Goal: Contribute content: Add original content to the website for others to see

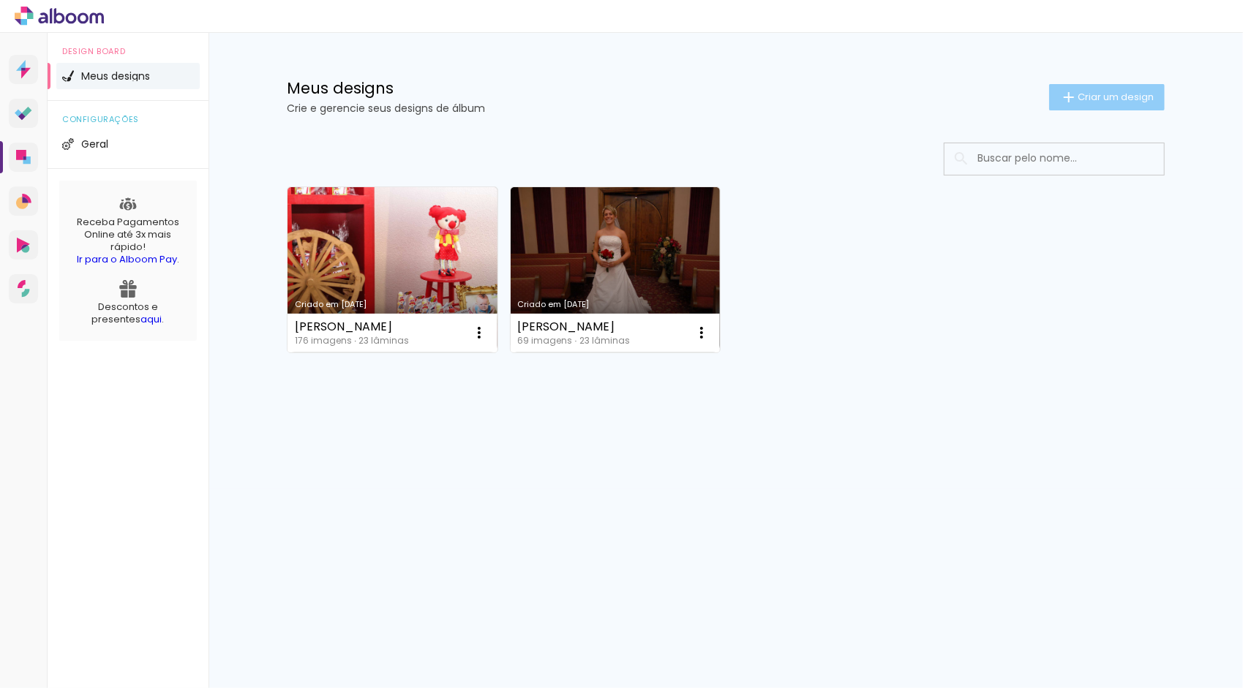
click at [1093, 98] on span "Criar um design" at bounding box center [1115, 97] width 76 height 10
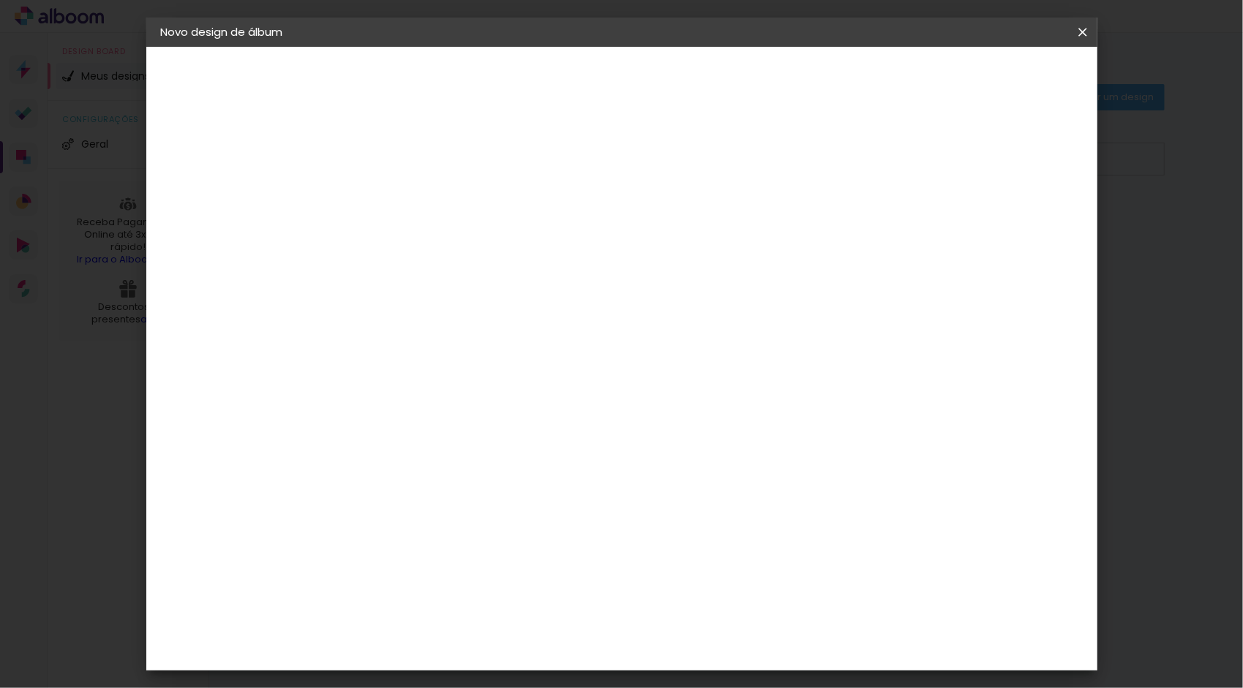
click at [400, 195] on input at bounding box center [400, 196] width 0 height 23
type input "Tati Bacha"
type paper-input "Tati Bacha"
type input "[PERSON_NAME] 30x35"
type paper-input "[PERSON_NAME] 30x35"
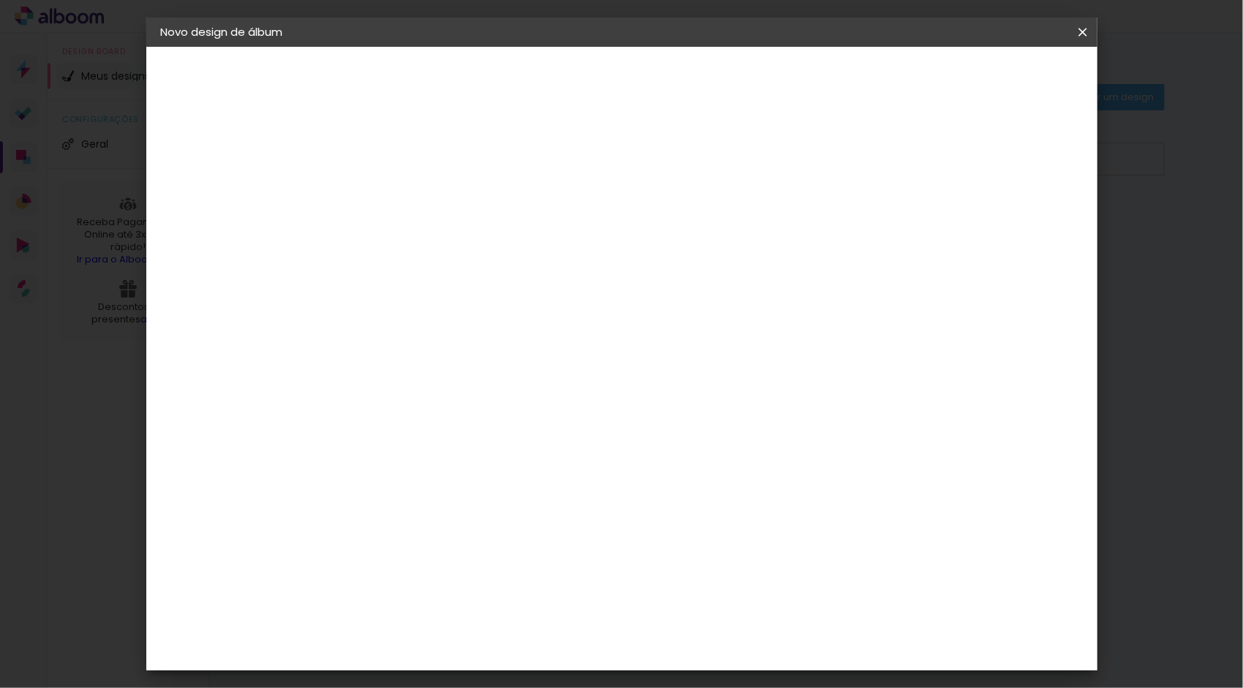
click at [0, 0] on slot "Avançar" at bounding box center [0, 0] width 0 height 0
click at [431, 562] on div "Master Album" at bounding box center [410, 573] width 41 height 23
click at [674, 67] on paper-button "Avançar" at bounding box center [638, 77] width 72 height 25
click at [499, 404] on span "30 × 35" at bounding box center [465, 419] width 68 height 30
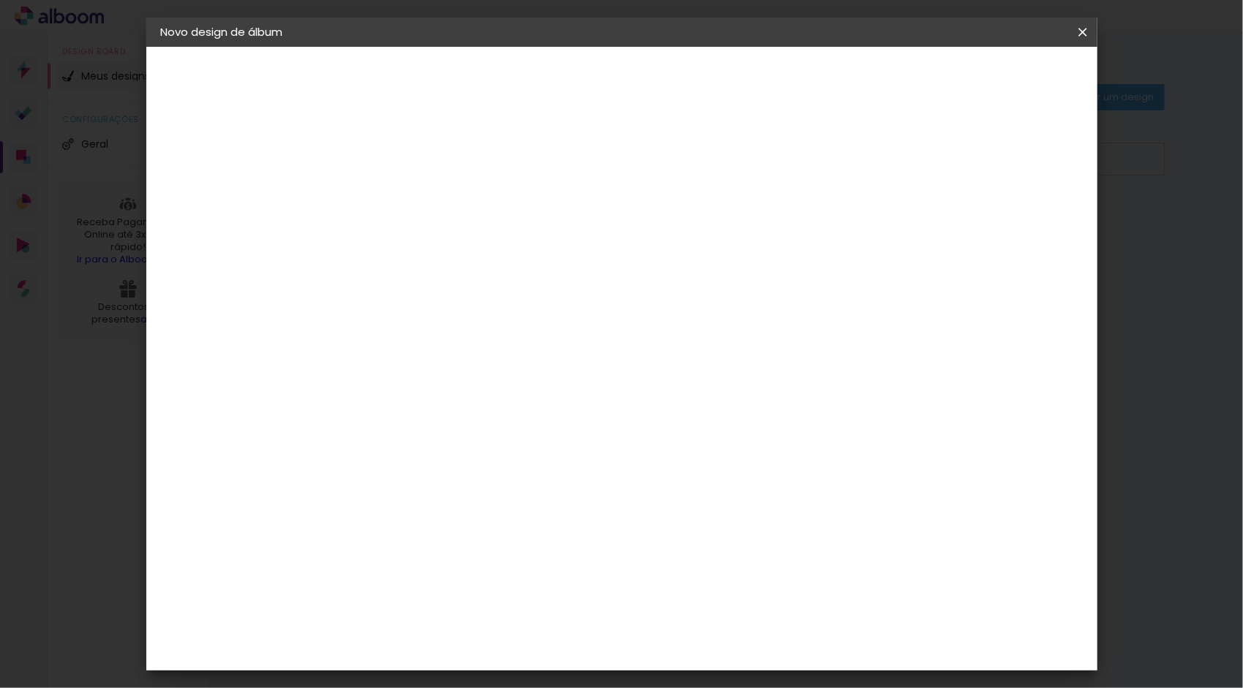
scroll to position [102, 0]
click at [0, 0] on slot "Avançar" at bounding box center [0, 0] width 0 height 0
click at [908, 153] on div at bounding box center [901, 157] width 13 height 13
type paper-checkbox "on"
click at [990, 78] on span "Iniciar design" at bounding box center [957, 77] width 67 height 10
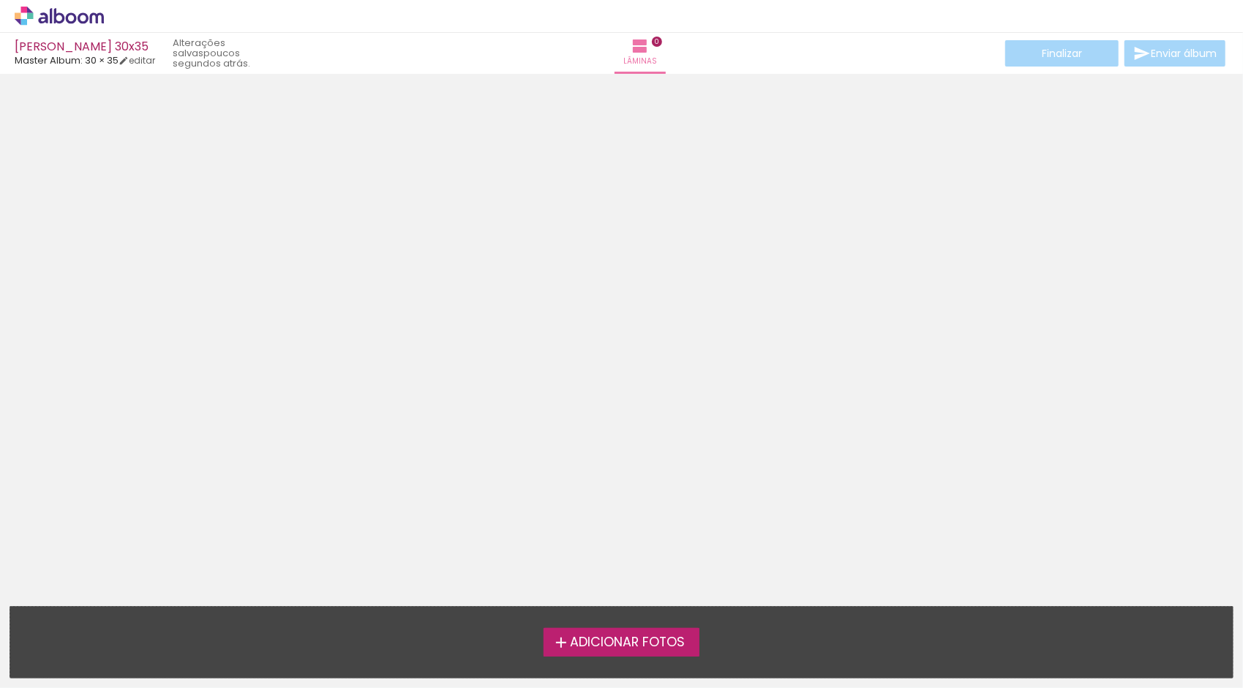
drag, startPoint x: 699, startPoint y: 627, endPoint x: 695, endPoint y: 636, distance: 9.5
click at [699, 629] on div "Adicionar Fotos Solte suas fotos aqui..." at bounding box center [621, 642] width 1222 height 71
click at [695, 634] on label "Adicionar Fotos" at bounding box center [621, 642] width 156 height 28
click at [0, 0] on input "file" at bounding box center [0, 0] width 0 height 0
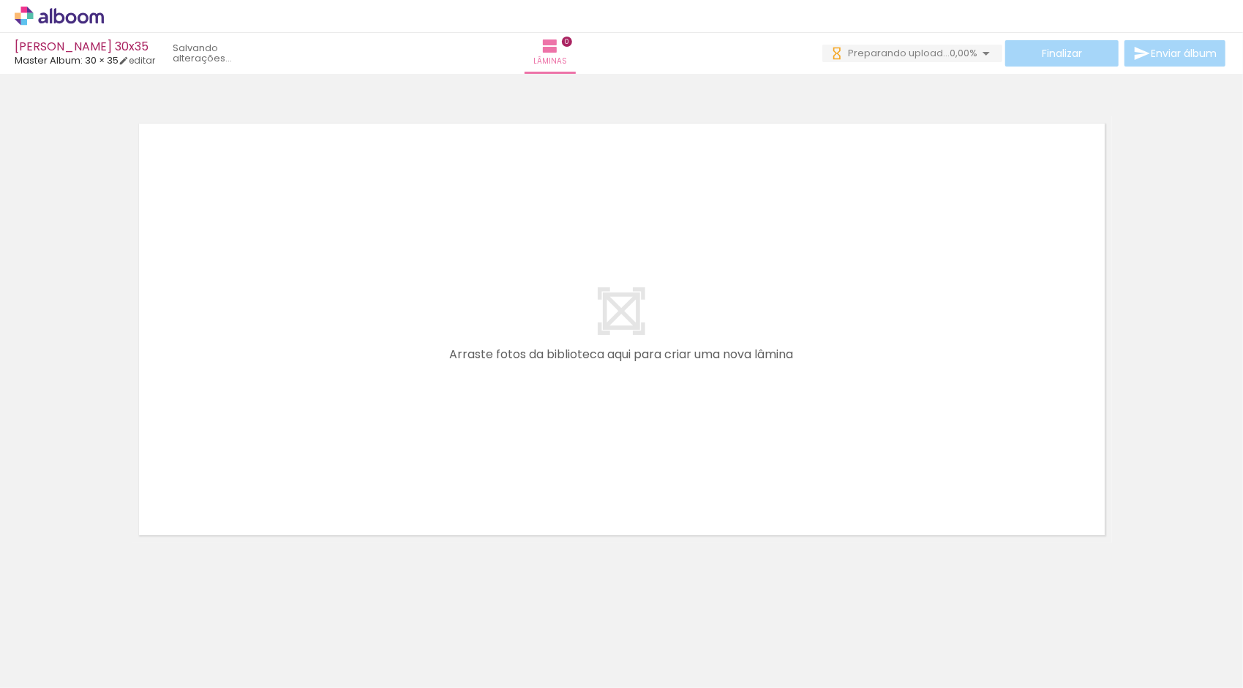
click at [67, 670] on span "Adicionar Fotos" at bounding box center [52, 668] width 44 height 16
click at [0, 0] on input "file" at bounding box center [0, 0] width 0 height 0
click at [58, 672] on span "Adicionar Fotos" at bounding box center [52, 668] width 44 height 16
click at [0, 0] on input "file" at bounding box center [0, 0] width 0 height 0
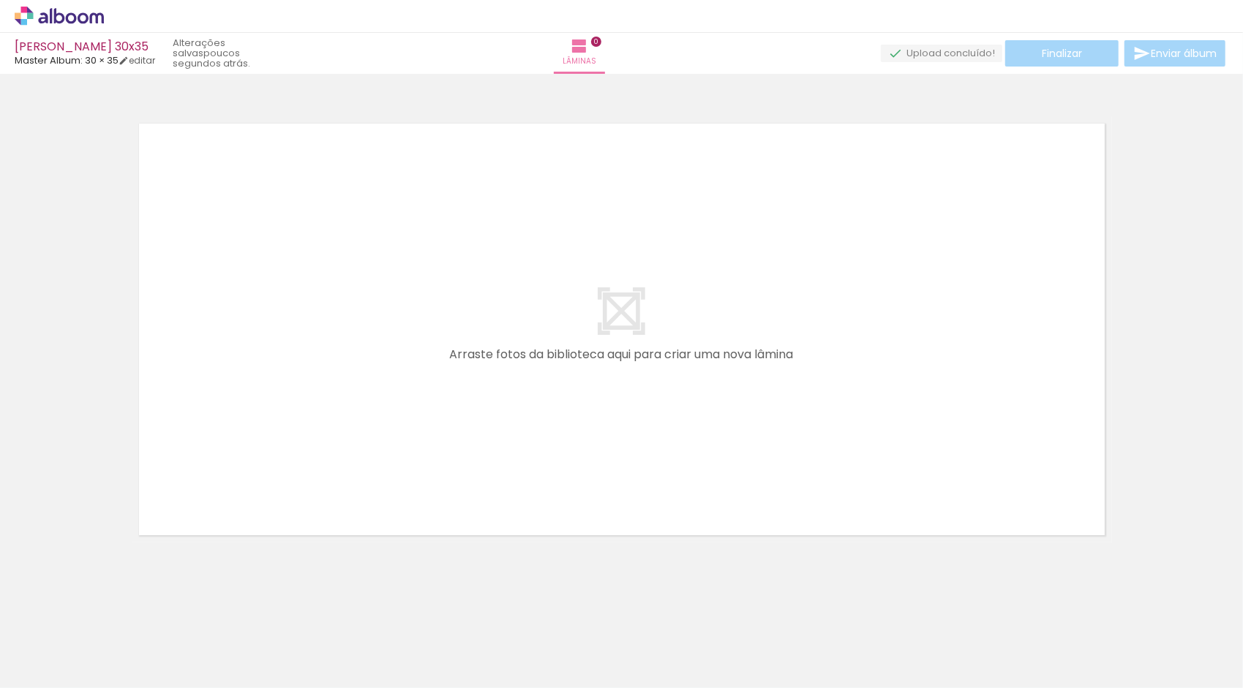
click at [77, 18] on icon at bounding box center [59, 16] width 89 height 19
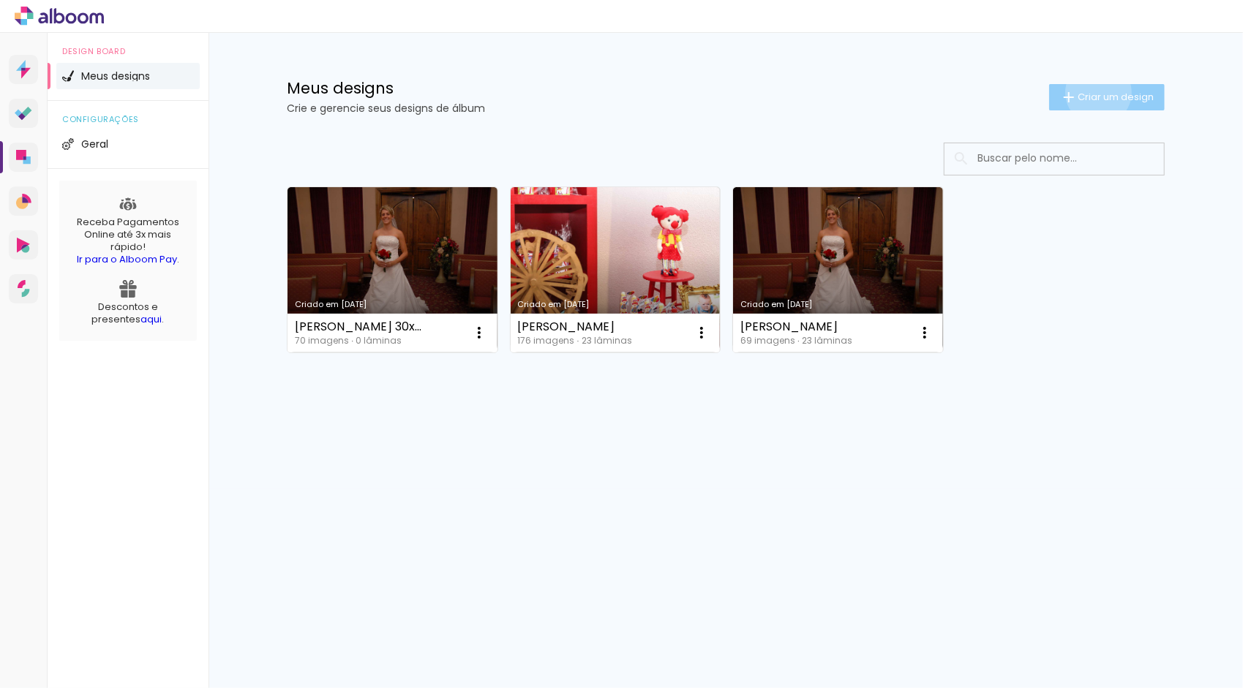
click at [1096, 92] on span "Criar um design" at bounding box center [1115, 97] width 76 height 10
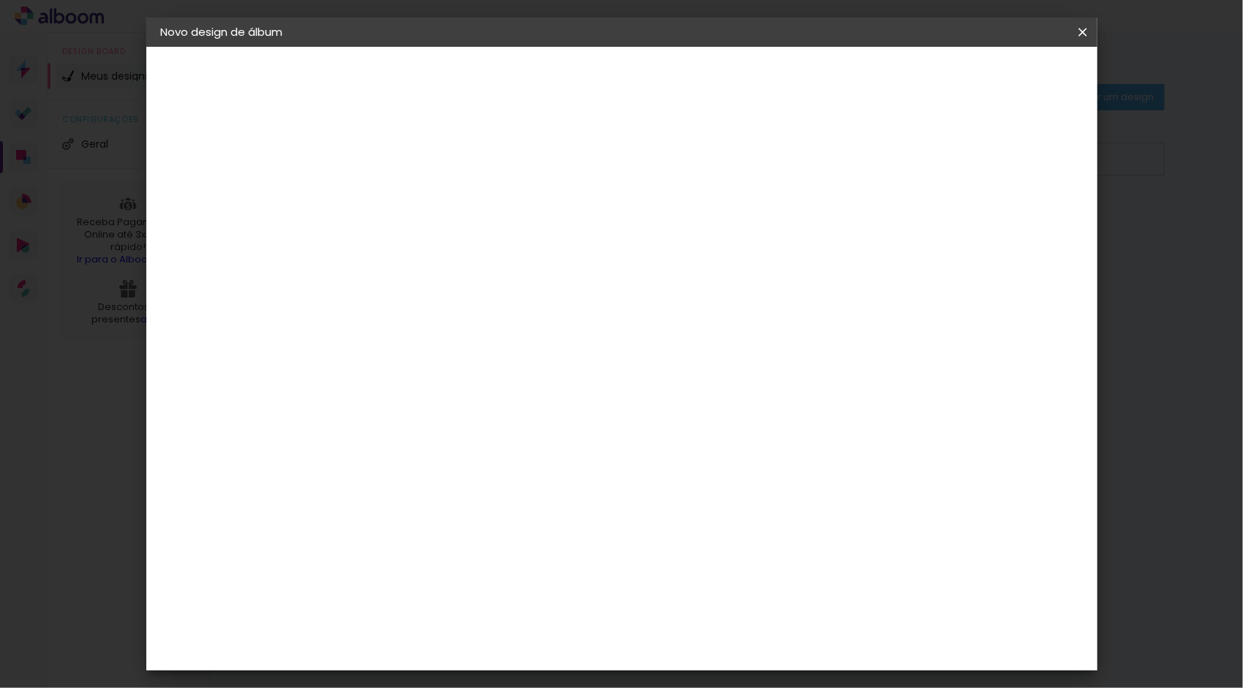
click at [400, 196] on input at bounding box center [400, 196] width 0 height 23
type input "[PERSON_NAME] 30x35"
type paper-input "[PERSON_NAME] 30x35"
click at [1077, 38] on iron-icon at bounding box center [1083, 32] width 18 height 15
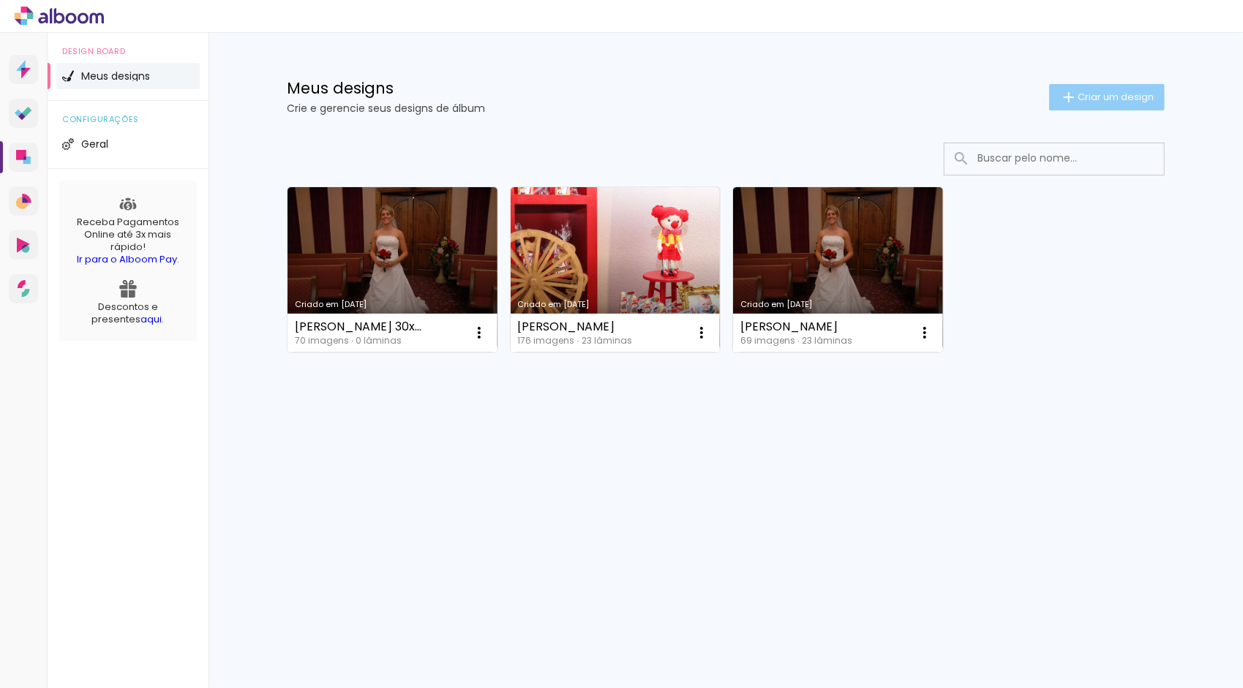
click at [1092, 92] on span "Criar um design" at bounding box center [1115, 97] width 76 height 10
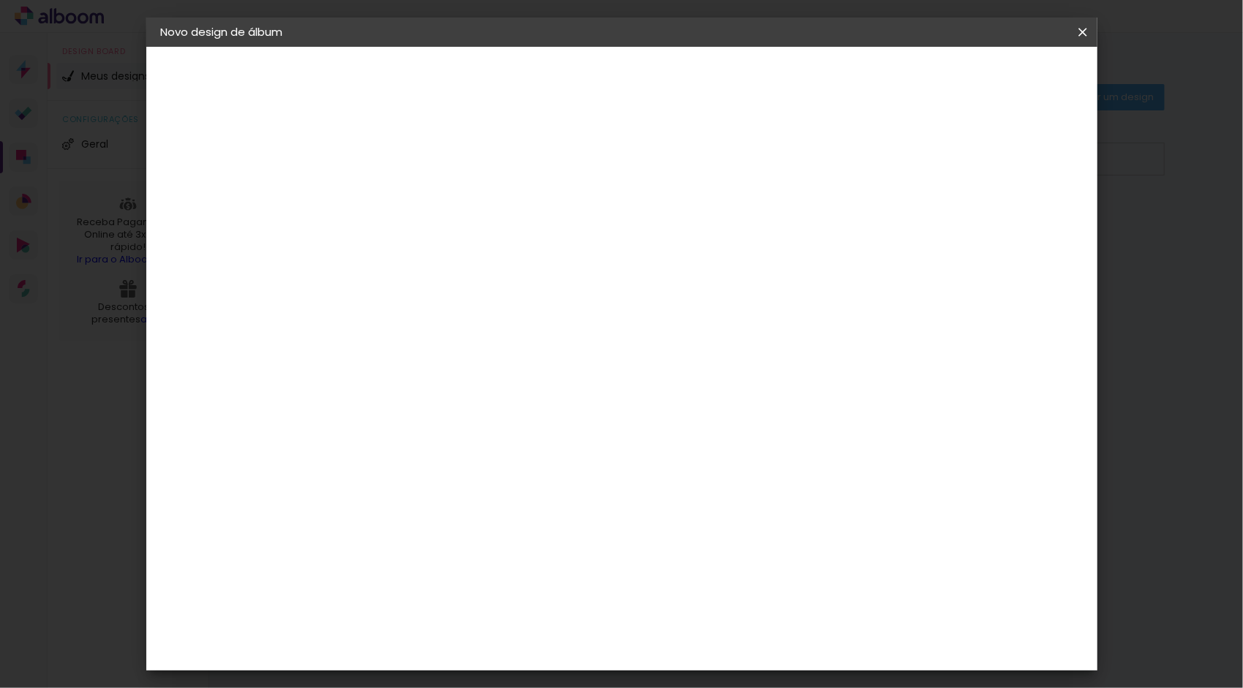
click at [0, 0] on slot "Avançar" at bounding box center [0, 0] width 0 height 0
click at [431, 342] on div "Master Album" at bounding box center [410, 353] width 41 height 23
click at [0, 0] on slot "Avançar" at bounding box center [0, 0] width 0 height 0
click at [499, 404] on span "30 × 35" at bounding box center [465, 419] width 68 height 30
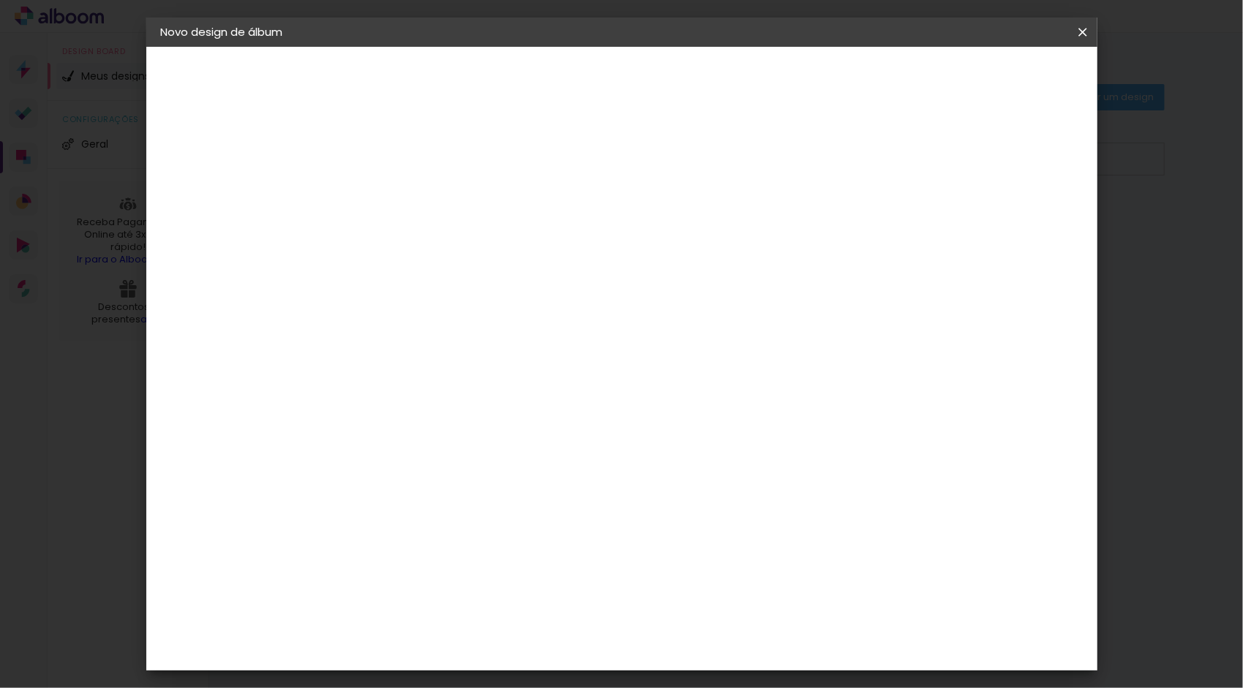
click at [0, 0] on slot "Avançar" at bounding box center [0, 0] width 0 height 0
click at [908, 157] on div at bounding box center [901, 157] width 13 height 13
type paper-checkbox "on"
click at [990, 75] on span "Iniciar design" at bounding box center [957, 77] width 67 height 10
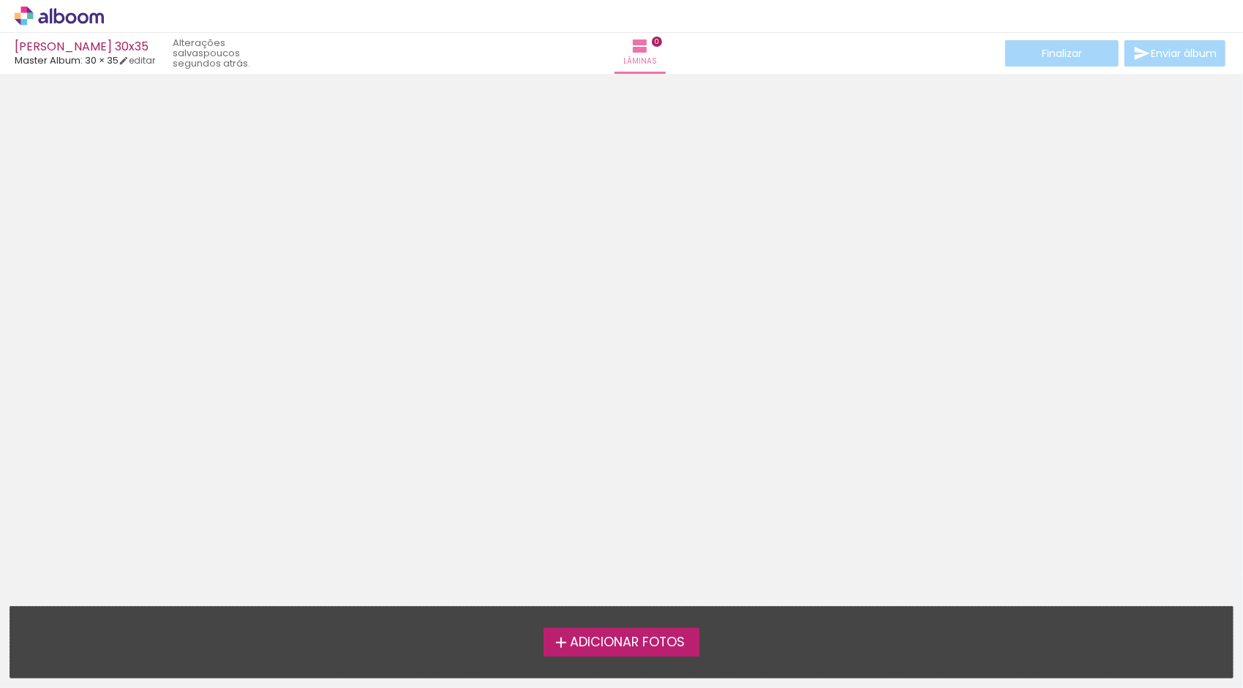
click at [90, 22] on icon at bounding box center [97, 17] width 14 height 11
